Goal: Information Seeking & Learning: Check status

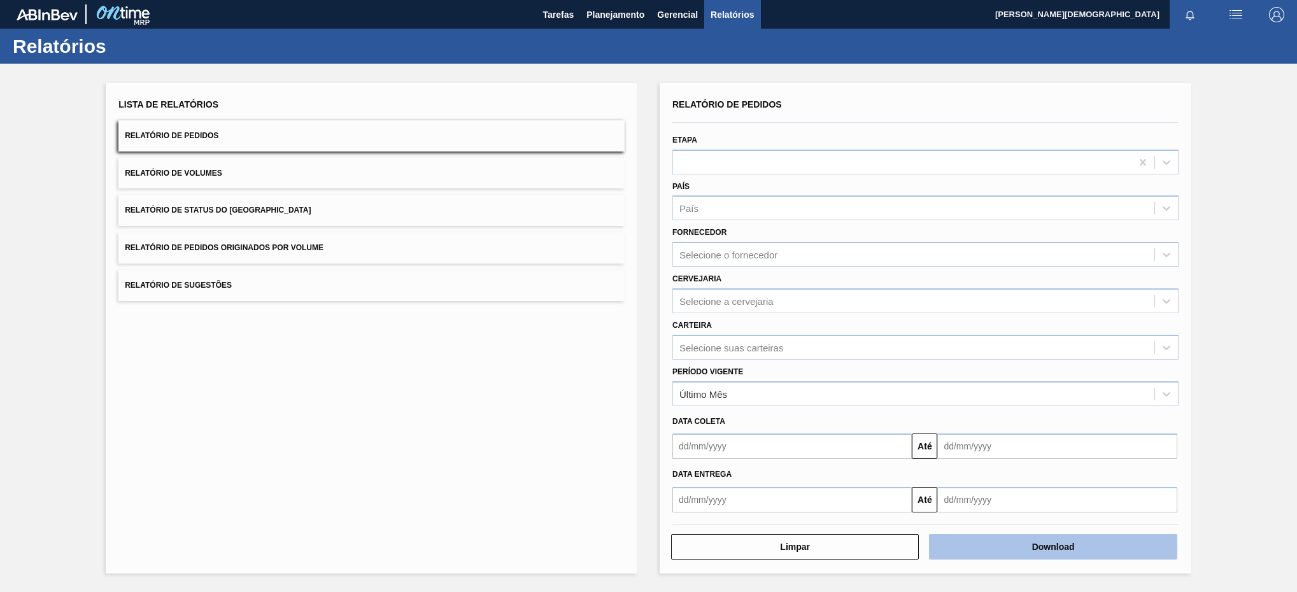
click at [1034, 546] on button "Download" at bounding box center [1053, 546] width 248 height 25
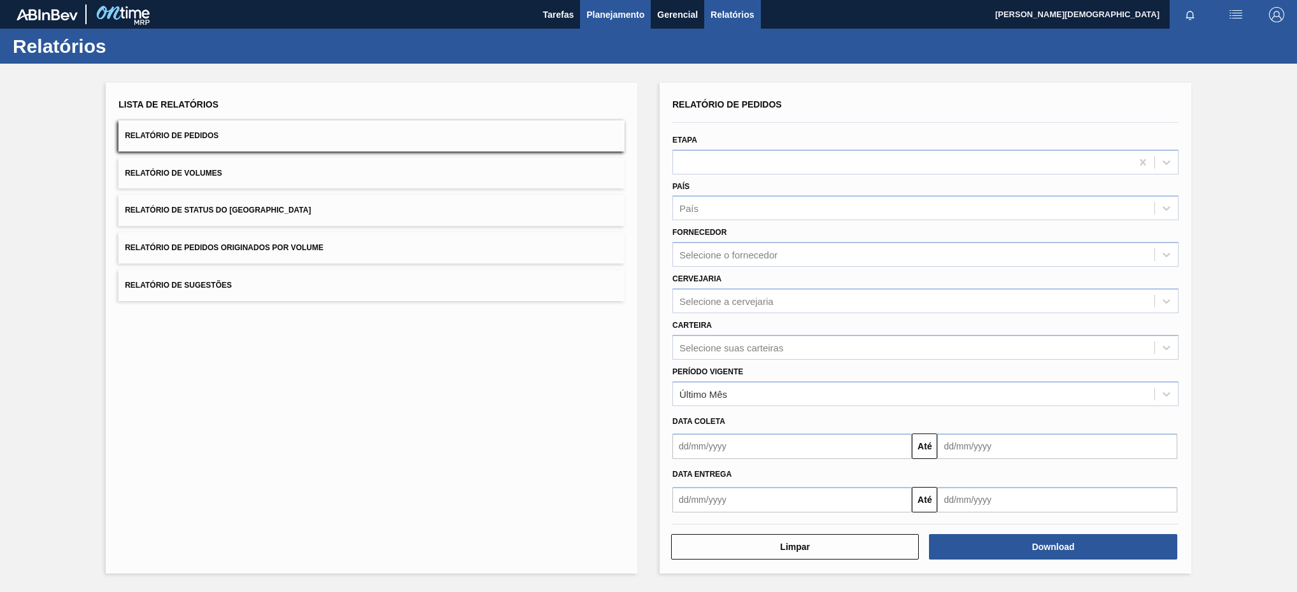
click at [642, 13] on span "Planejamento" at bounding box center [615, 14] width 58 height 15
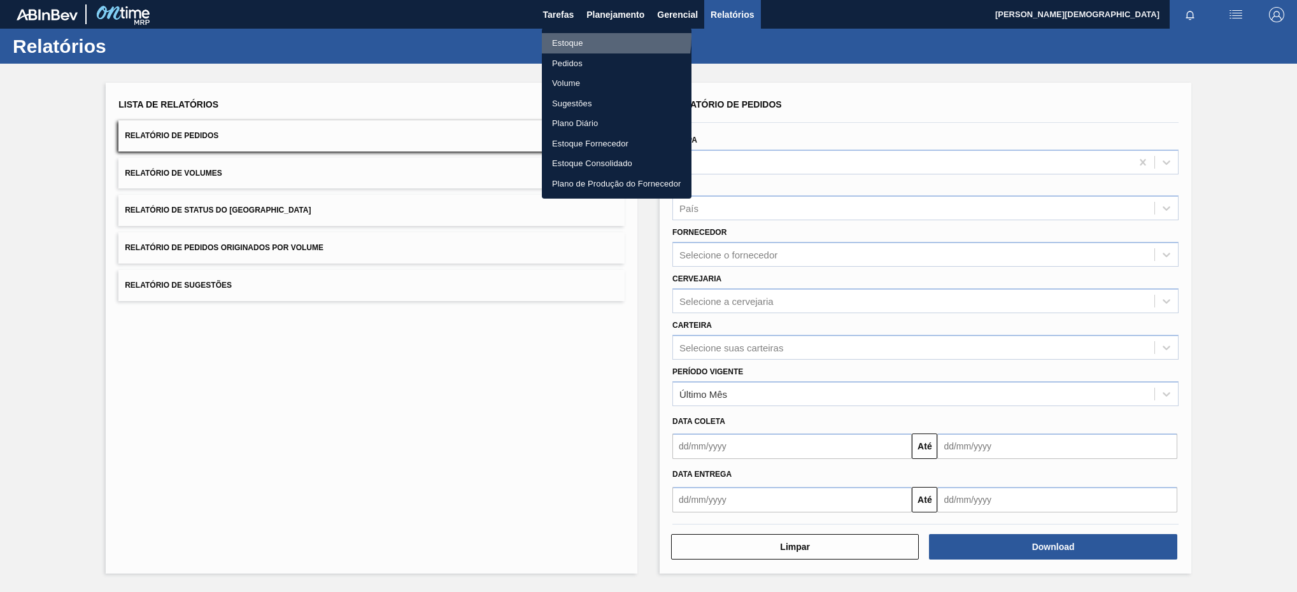
click at [579, 37] on li "Estoque" at bounding box center [617, 43] width 150 height 20
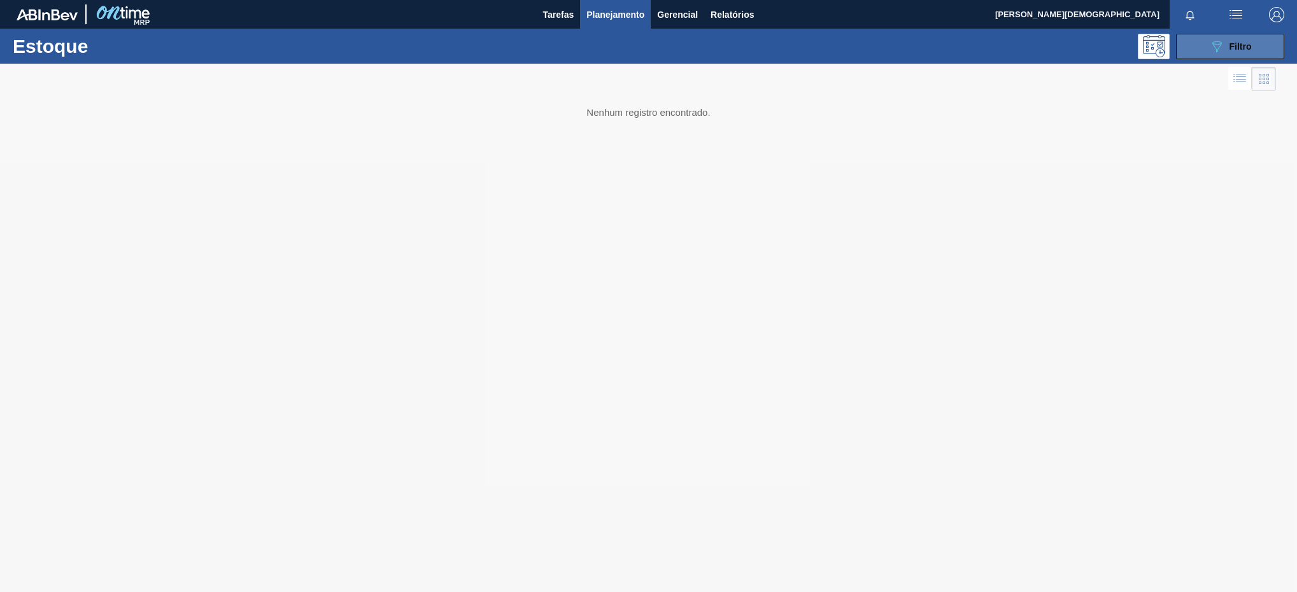
click at [1203, 46] on button "089F7B8B-B2A5-4AFE-B5C0-19BA573D28AC Filtro" at bounding box center [1230, 46] width 108 height 25
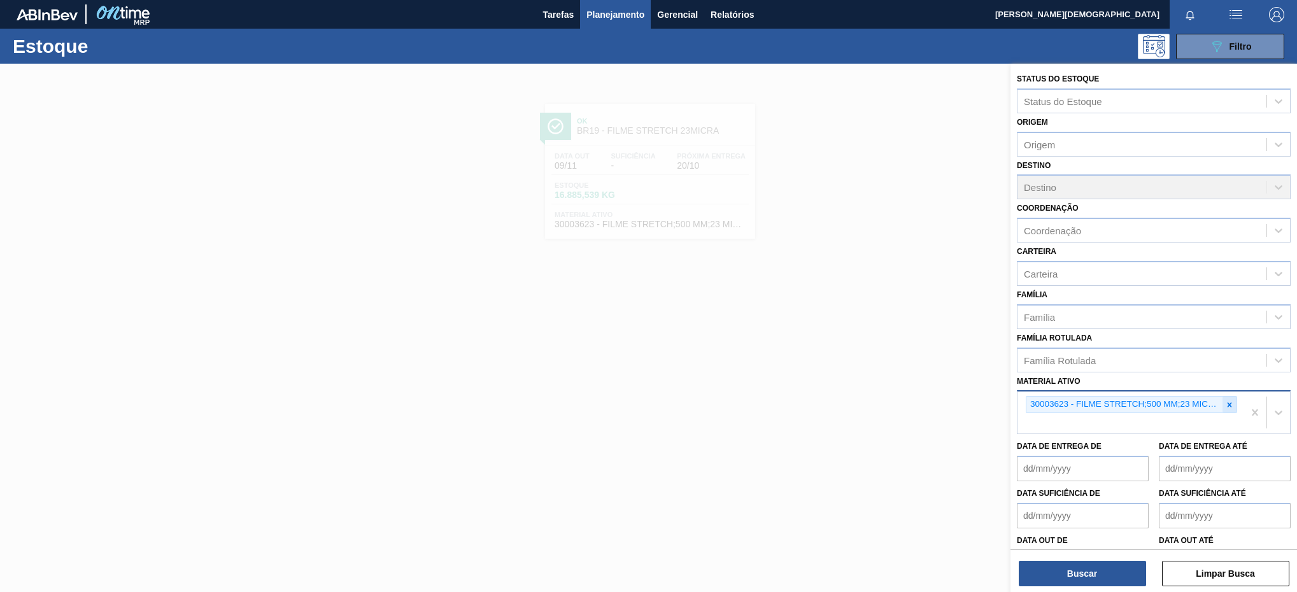
click at [1225, 401] on icon at bounding box center [1229, 404] width 9 height 9
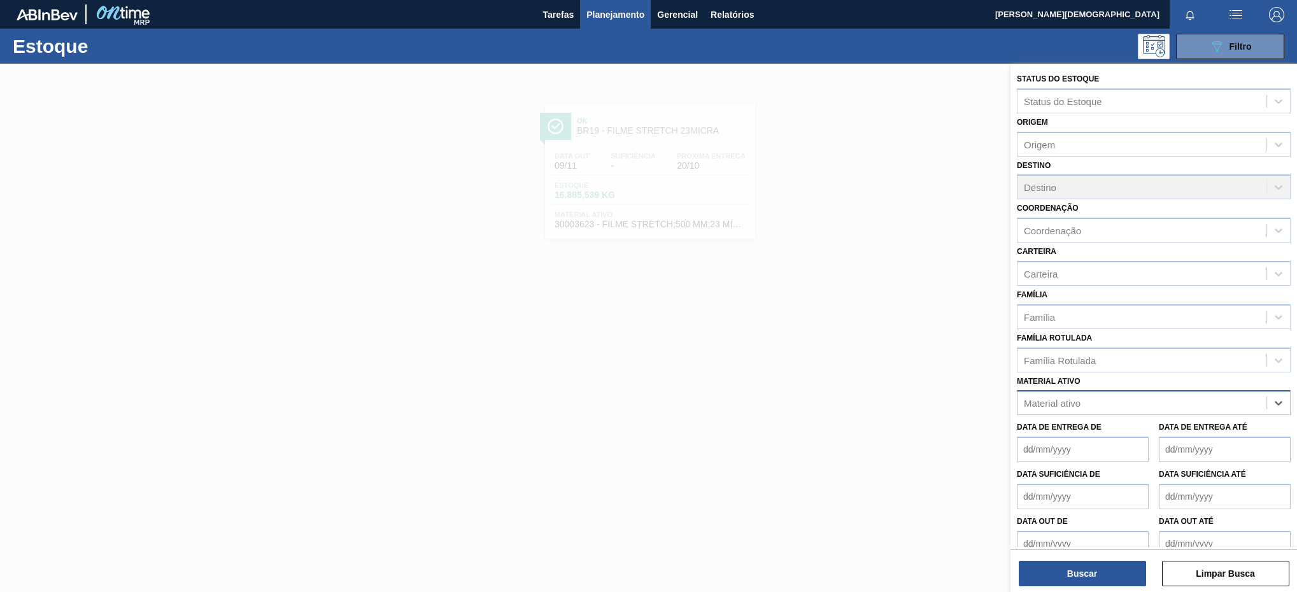
paste ativo "30003623"
type ativo "30003623"
click at [1154, 430] on div "30003623 - FILME STRETCH;500 MM;23 MICRA;;HISTRETCH" at bounding box center [1153, 435] width 274 height 24
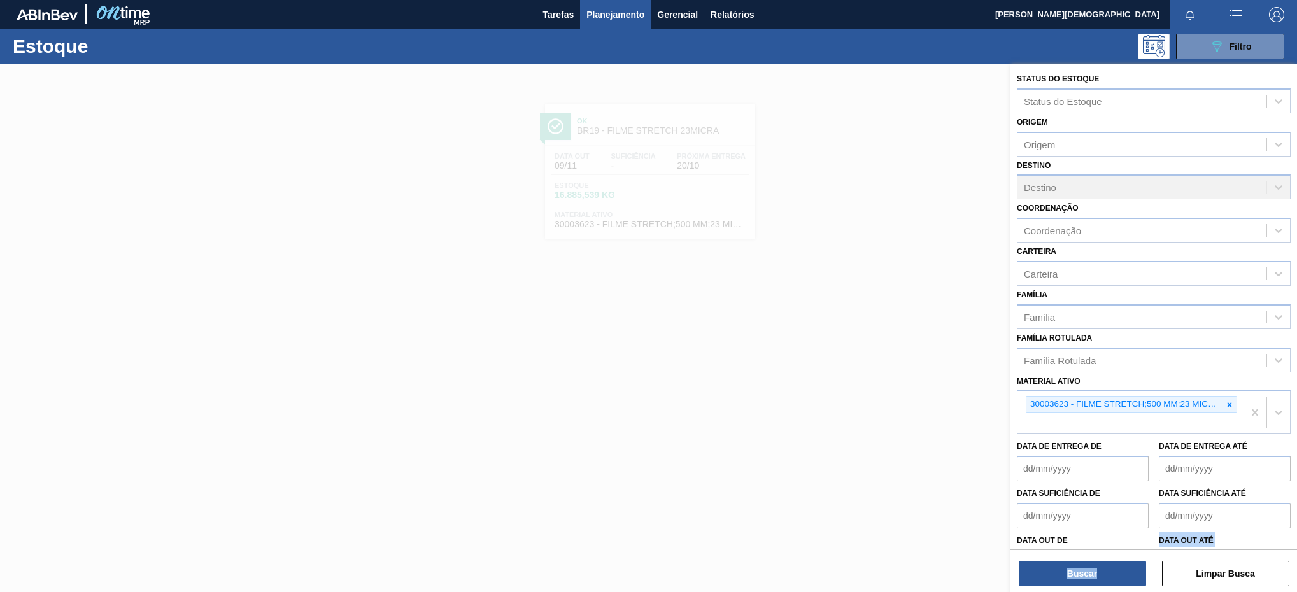
drag, startPoint x: 1113, startPoint y: 546, endPoint x: 1113, endPoint y: 558, distance: 11.5
click at [1113, 547] on div "Status do Estoque Status do Estoque Origem Origem Destino Destino Coordenação C…" at bounding box center [1153, 305] width 286 height 483
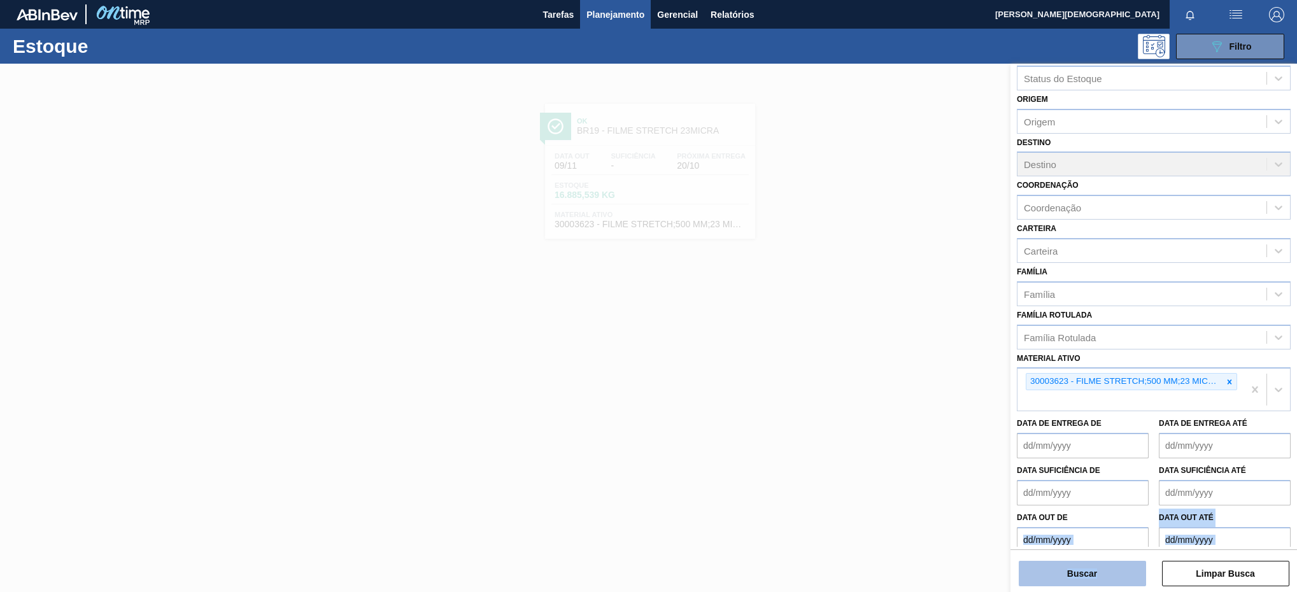
drag, startPoint x: 1113, startPoint y: 558, endPoint x: 1114, endPoint y: 569, distance: 11.5
click at [1114, 569] on button "Buscar" at bounding box center [1081, 573] width 127 height 25
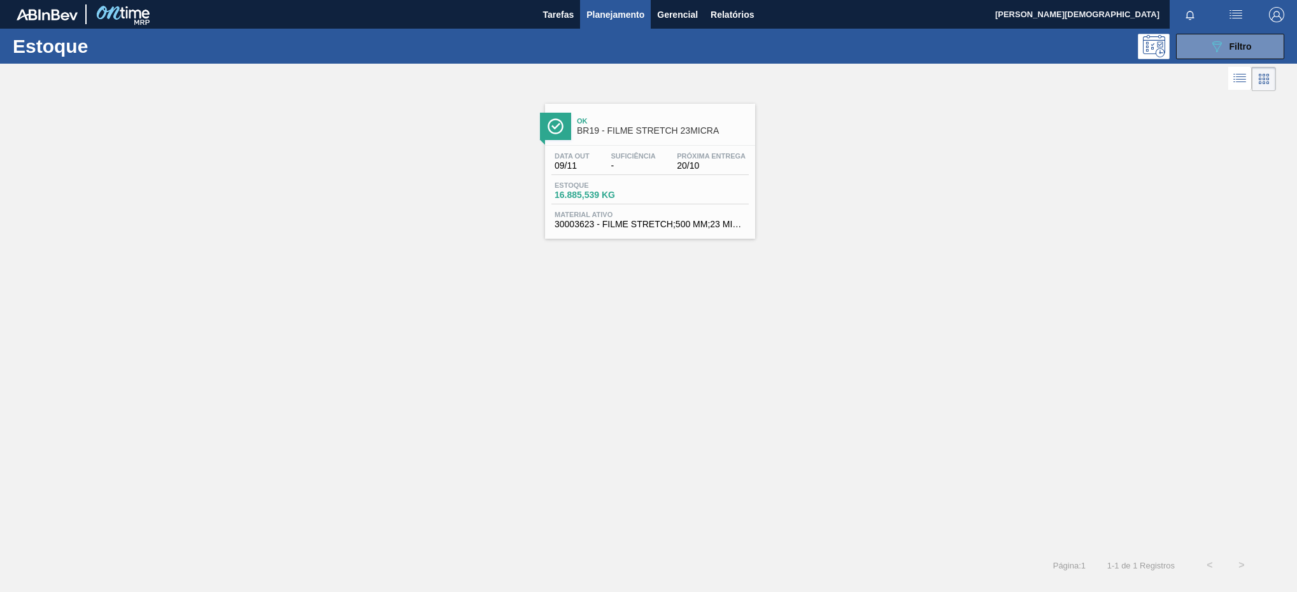
click at [709, 191] on div "Estoque 16.885,539 KG" at bounding box center [649, 192] width 197 height 23
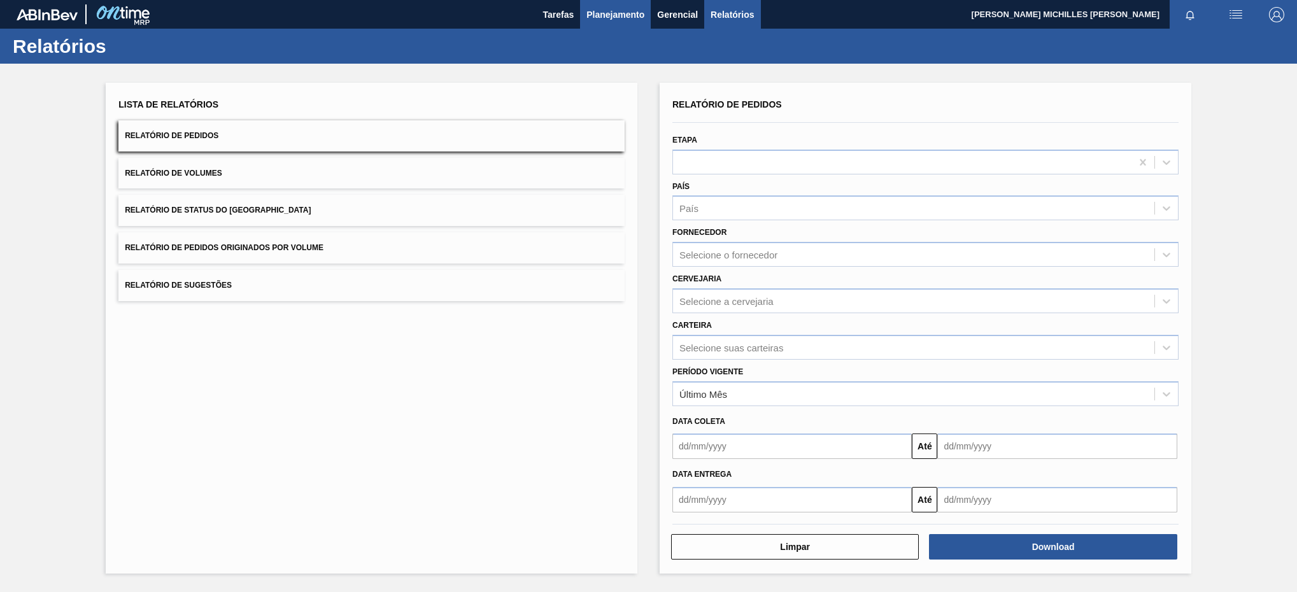
click at [633, 6] on button "Planejamento" at bounding box center [615, 14] width 71 height 29
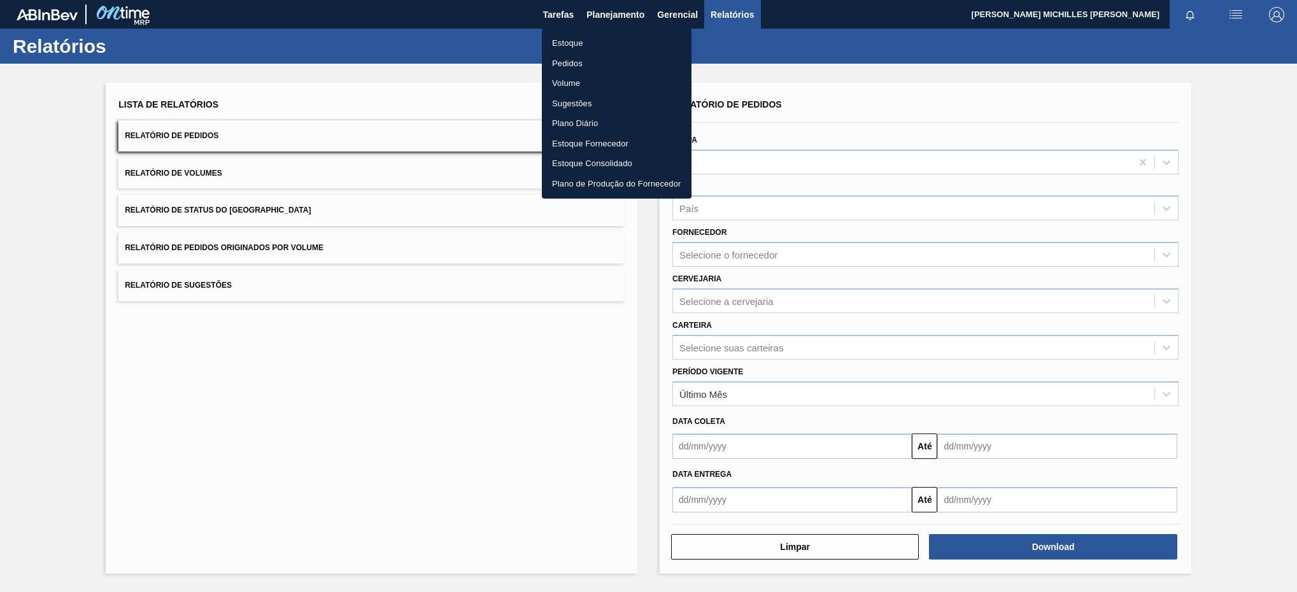
click at [580, 42] on li "Estoque" at bounding box center [617, 43] width 150 height 20
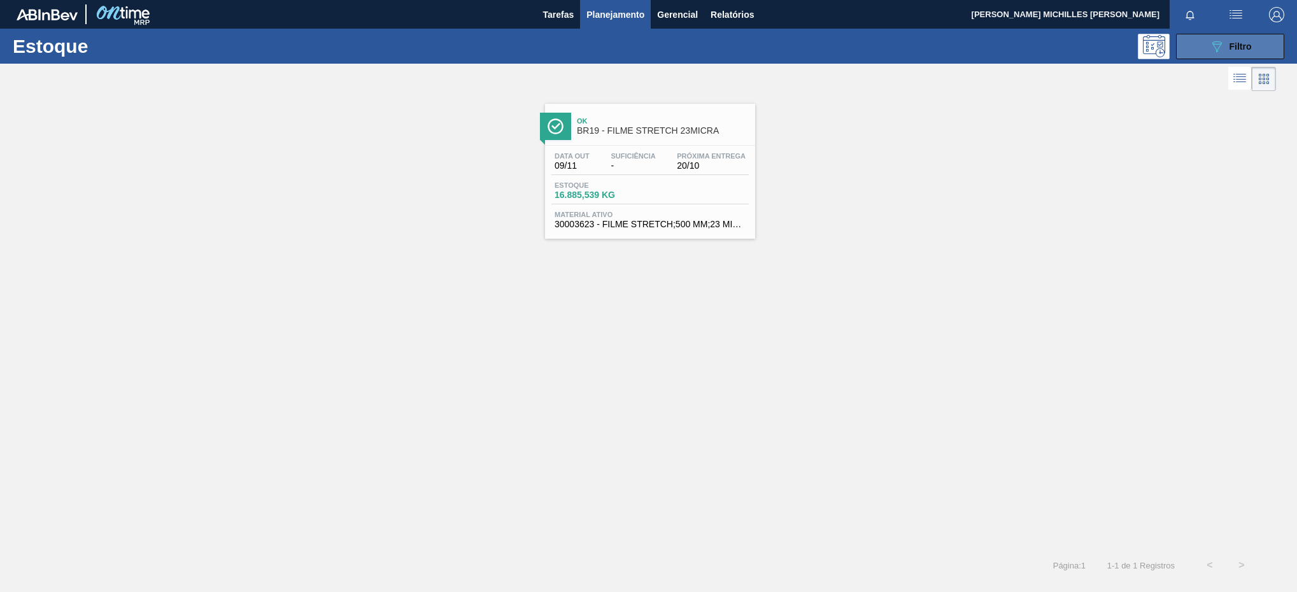
click at [1230, 53] on div "089F7B8B-B2A5-4AFE-B5C0-19BA573D28AC Filtro" at bounding box center [1230, 46] width 43 height 15
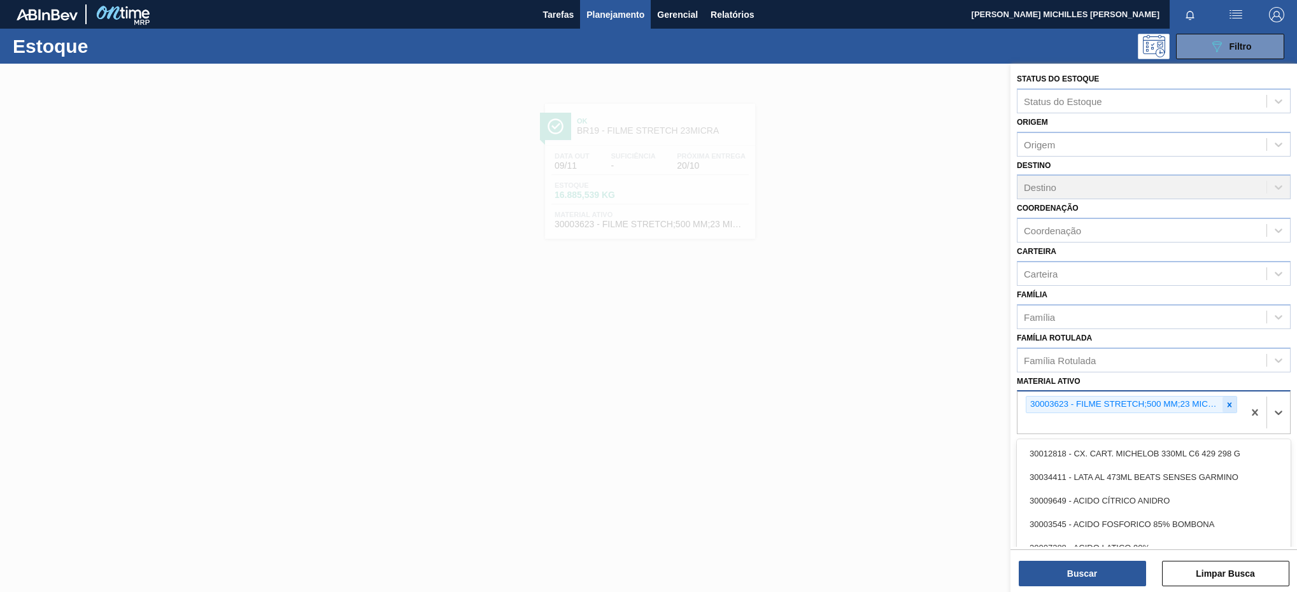
click at [1234, 401] on div "30003623 - FILME STRETCH;500 MM;23 MICRA;;HISTRETCH" at bounding box center [1130, 404] width 211 height 17
click at [1228, 403] on div at bounding box center [1229, 405] width 14 height 16
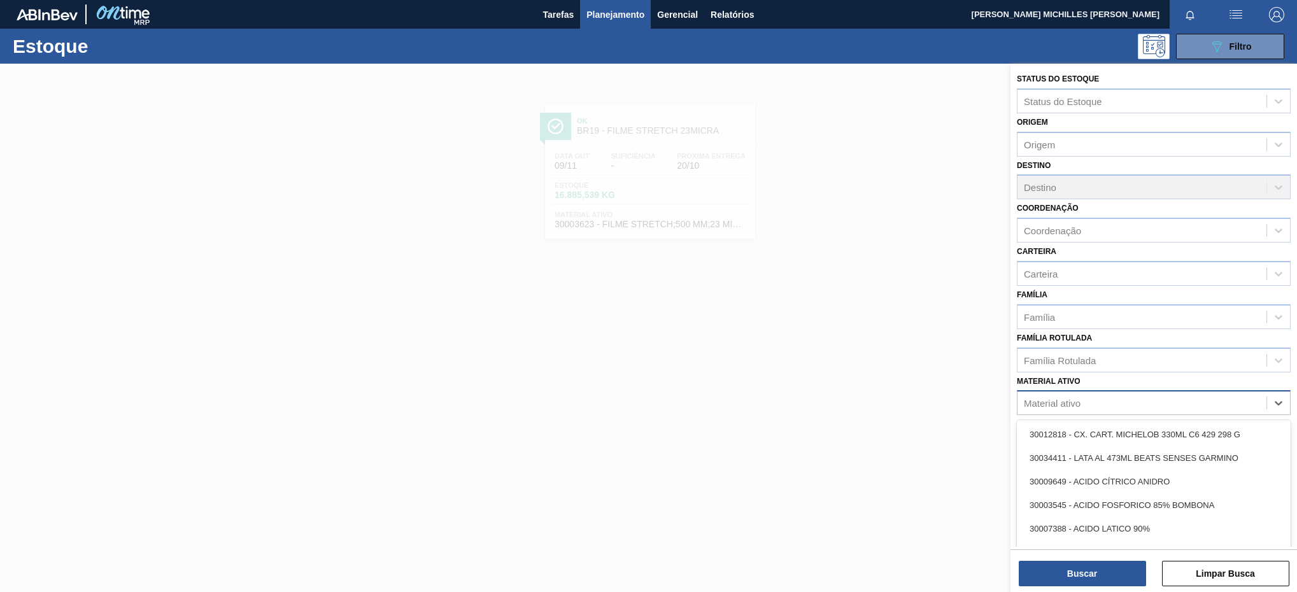
paste ativo "30030680"
type ativo "30030680"
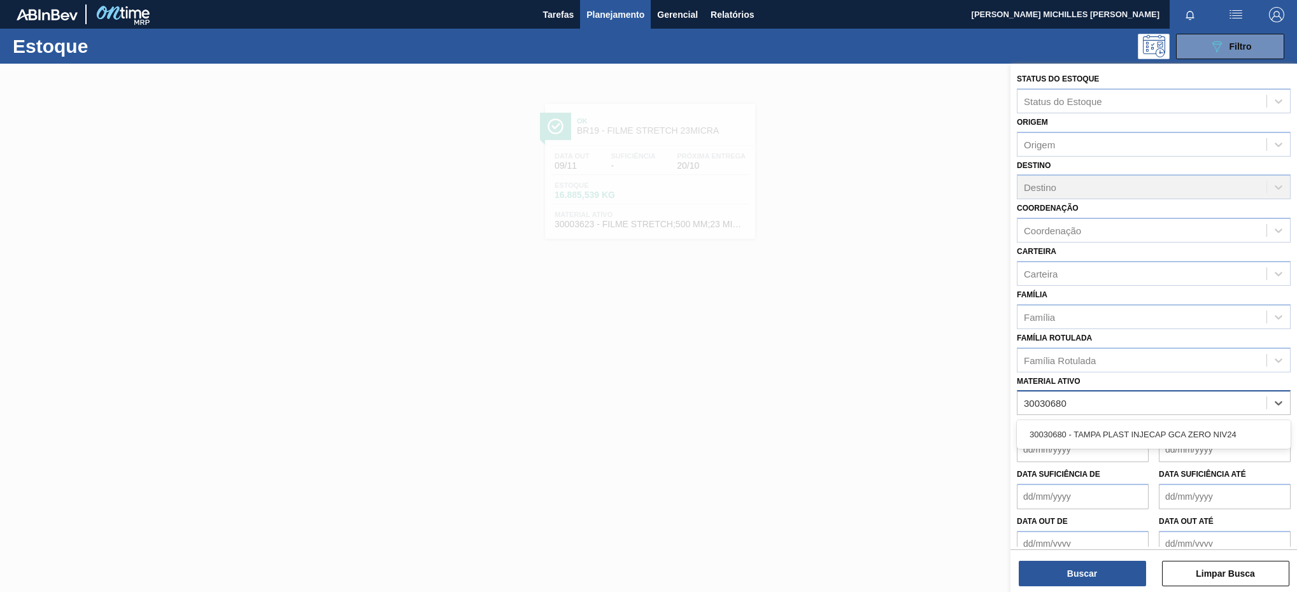
drag, startPoint x: 1198, startPoint y: 428, endPoint x: 1192, endPoint y: 434, distance: 9.0
click at [1197, 430] on div "30030680 - TAMPA PLAST INJECAP GCA ZERO NIV24" at bounding box center [1153, 435] width 274 height 24
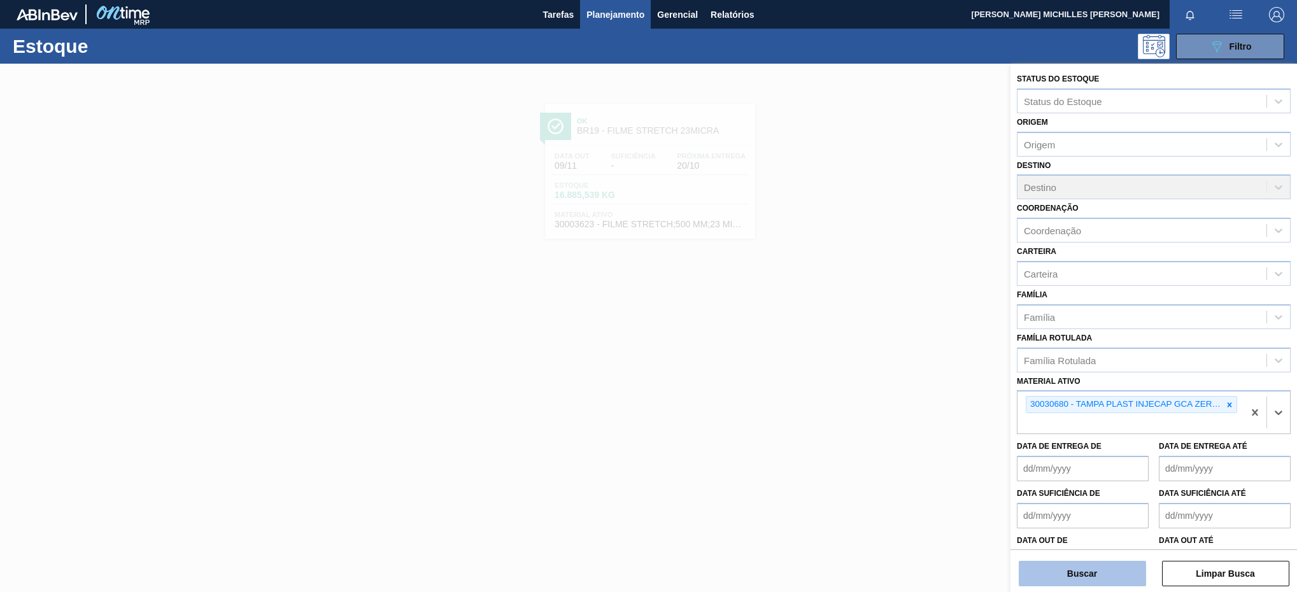
click at [1085, 569] on button "Buscar" at bounding box center [1081, 573] width 127 height 25
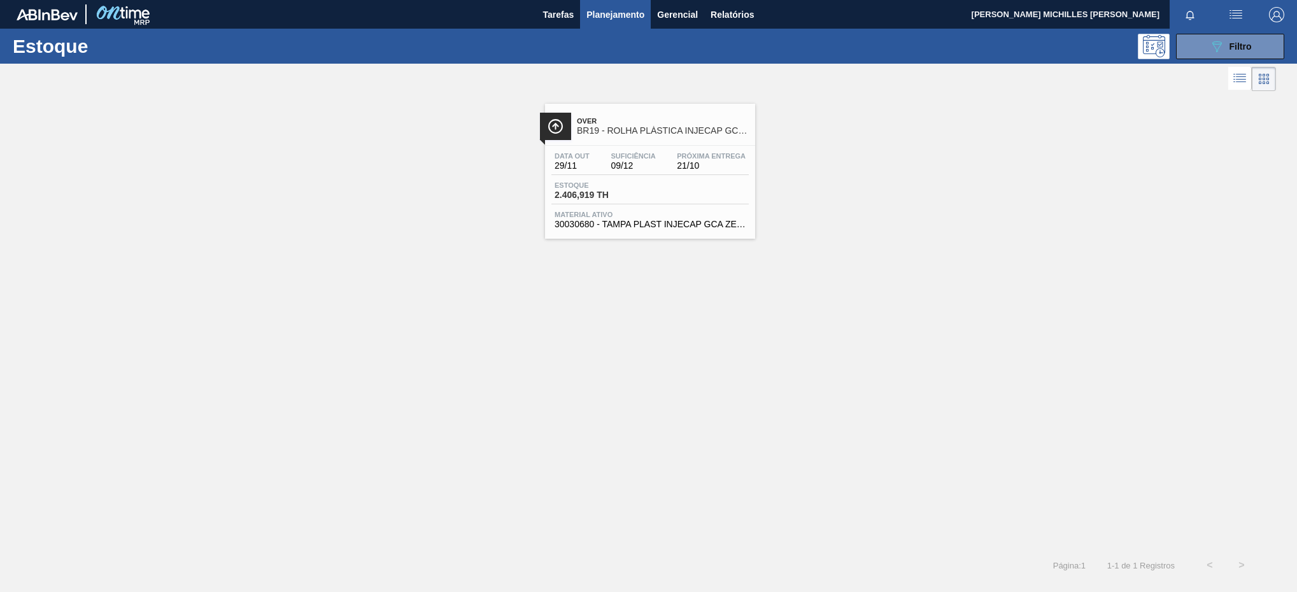
click at [699, 190] on div "Estoque 2.406,919 TH" at bounding box center [649, 192] width 197 height 23
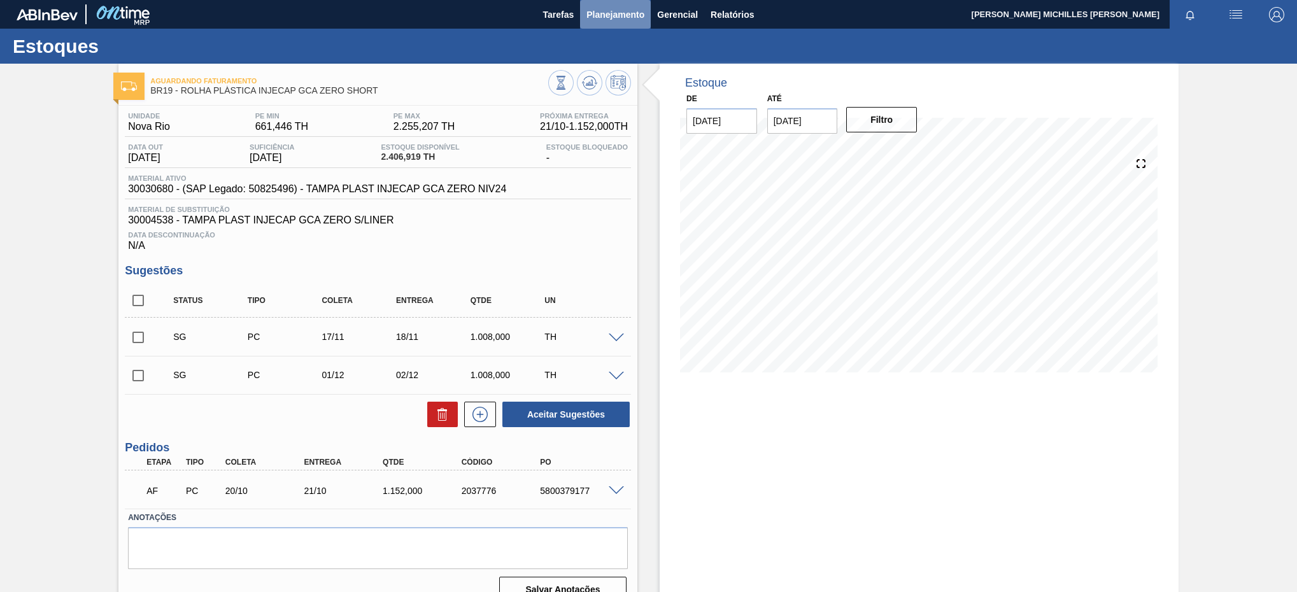
click at [609, 18] on span "Planejamento" at bounding box center [615, 14] width 58 height 15
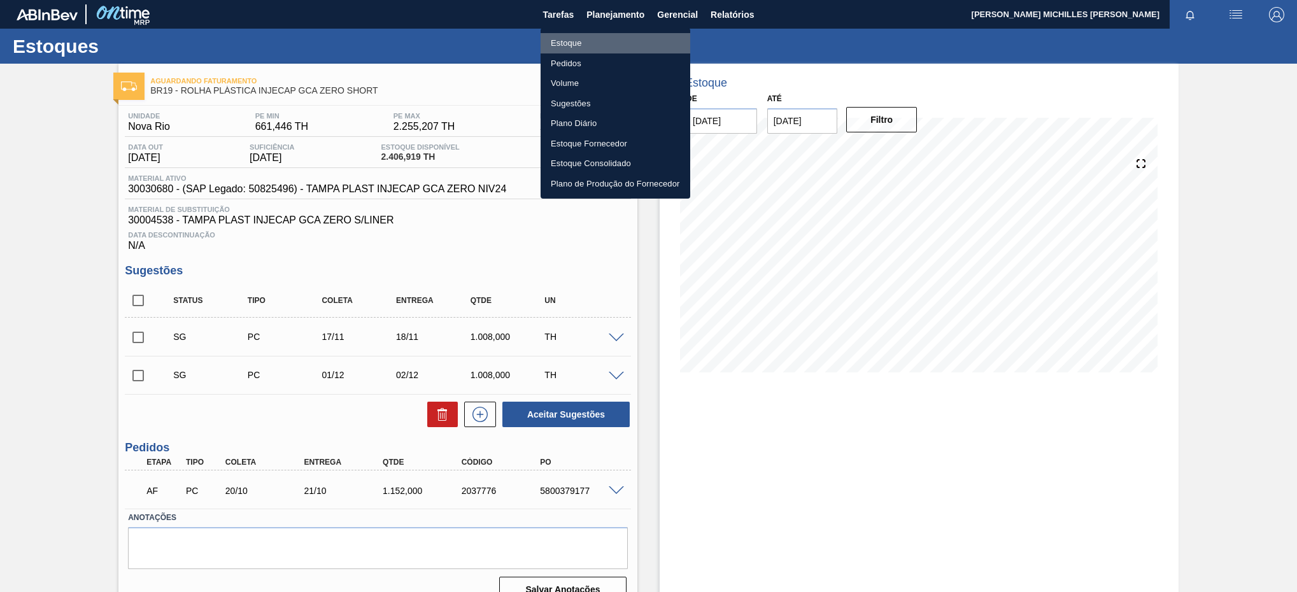
click at [680, 37] on li "Estoque" at bounding box center [615, 43] width 150 height 20
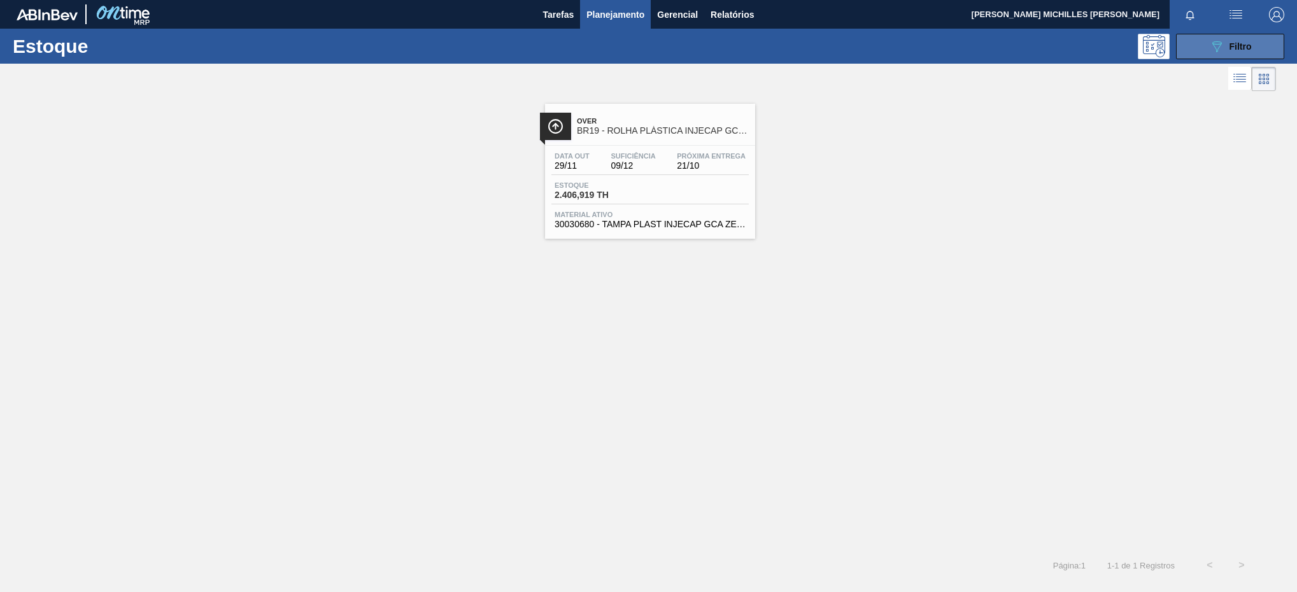
click at [1221, 52] on icon "089F7B8B-B2A5-4AFE-B5C0-19BA573D28AC" at bounding box center [1216, 46] width 15 height 15
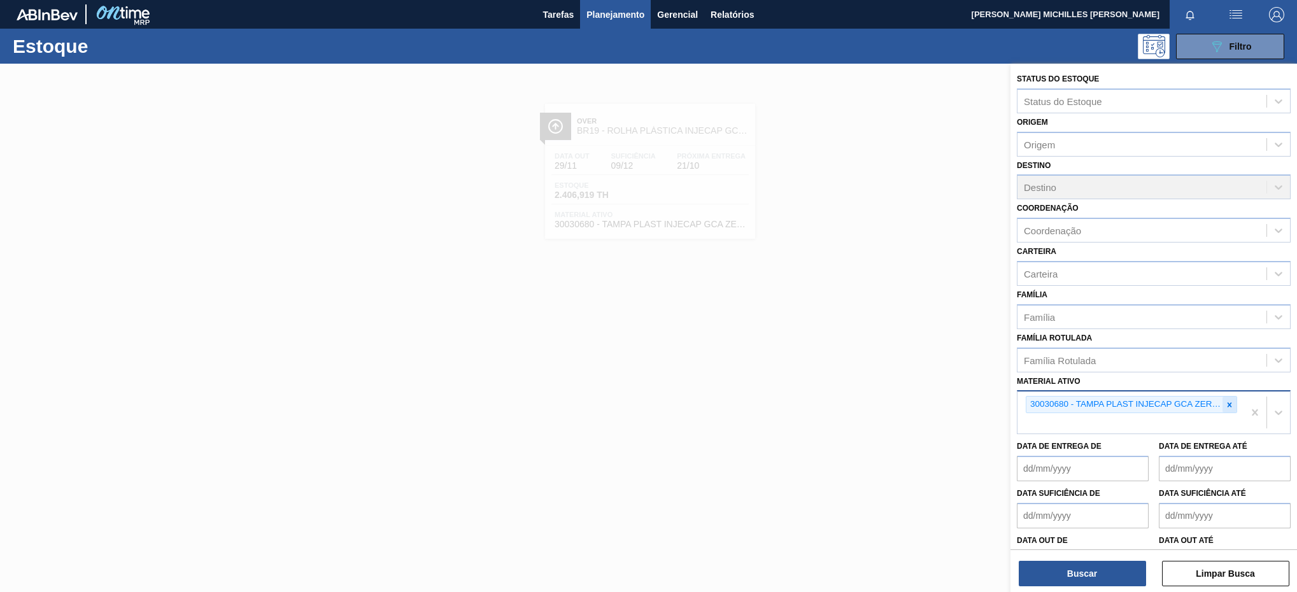
click at [1222, 407] on div at bounding box center [1229, 405] width 14 height 16
paste ativo "30004537"
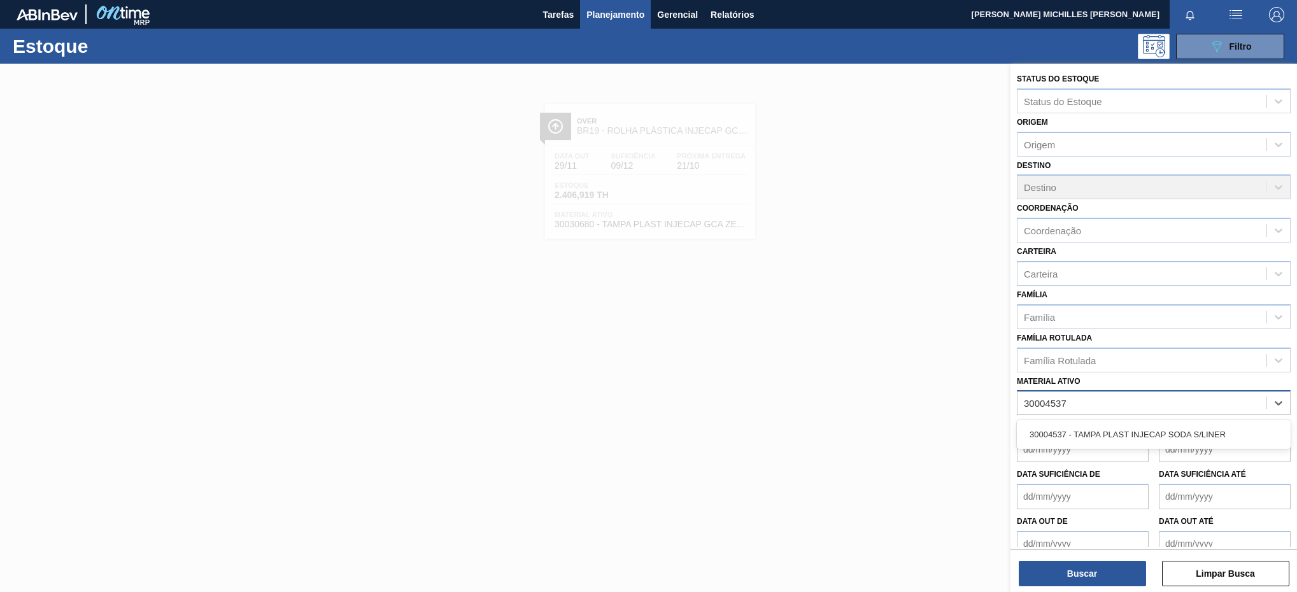
type ativo "30004537"
click at [1180, 434] on div "30004537 - TAMPA PLAST INJECAP SODA S/LINER" at bounding box center [1153, 435] width 274 height 24
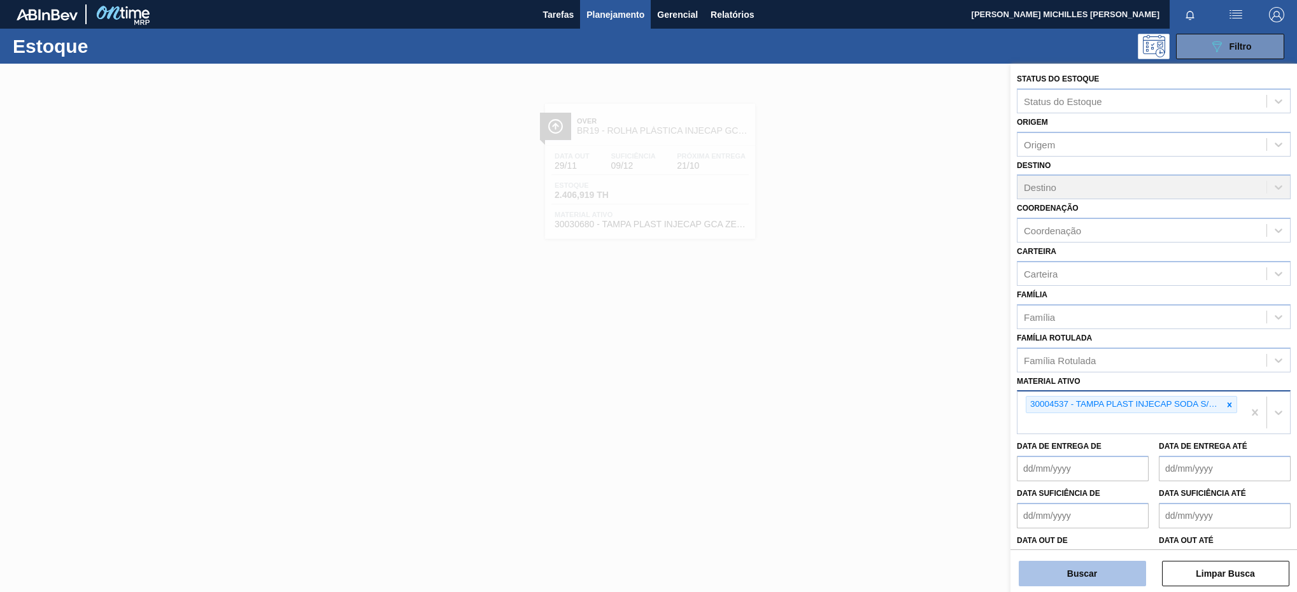
click at [1131, 577] on button "Buscar" at bounding box center [1081, 573] width 127 height 25
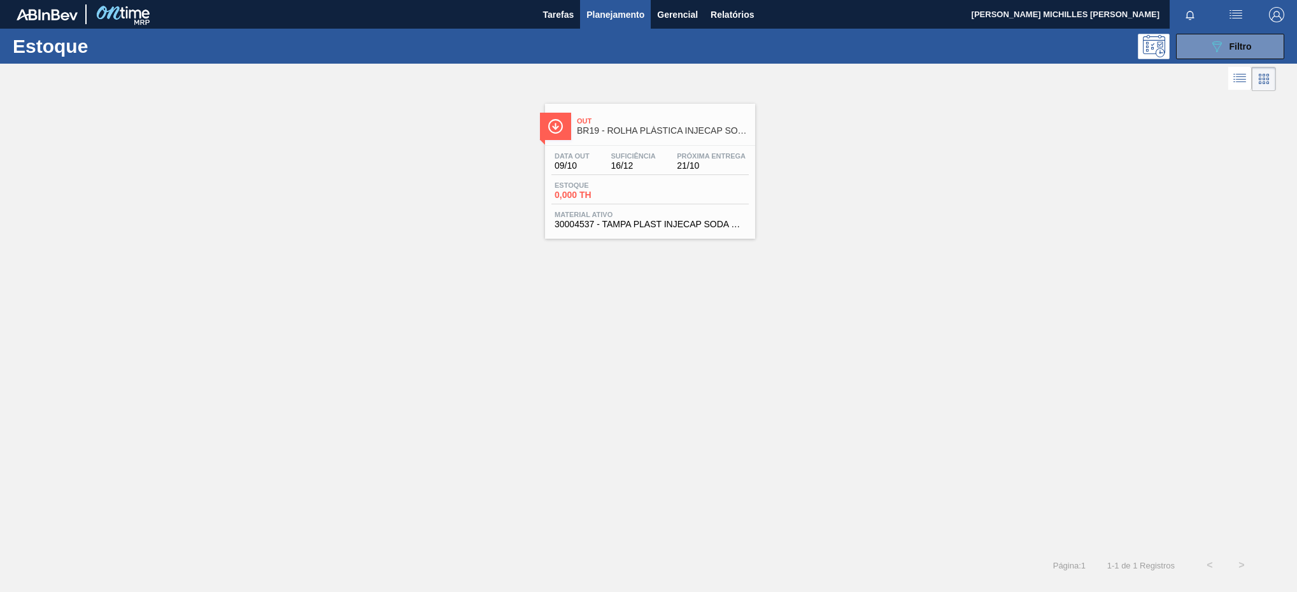
click at [636, 186] on span "Estoque" at bounding box center [598, 185] width 89 height 8
